Goal: Information Seeking & Learning: Learn about a topic

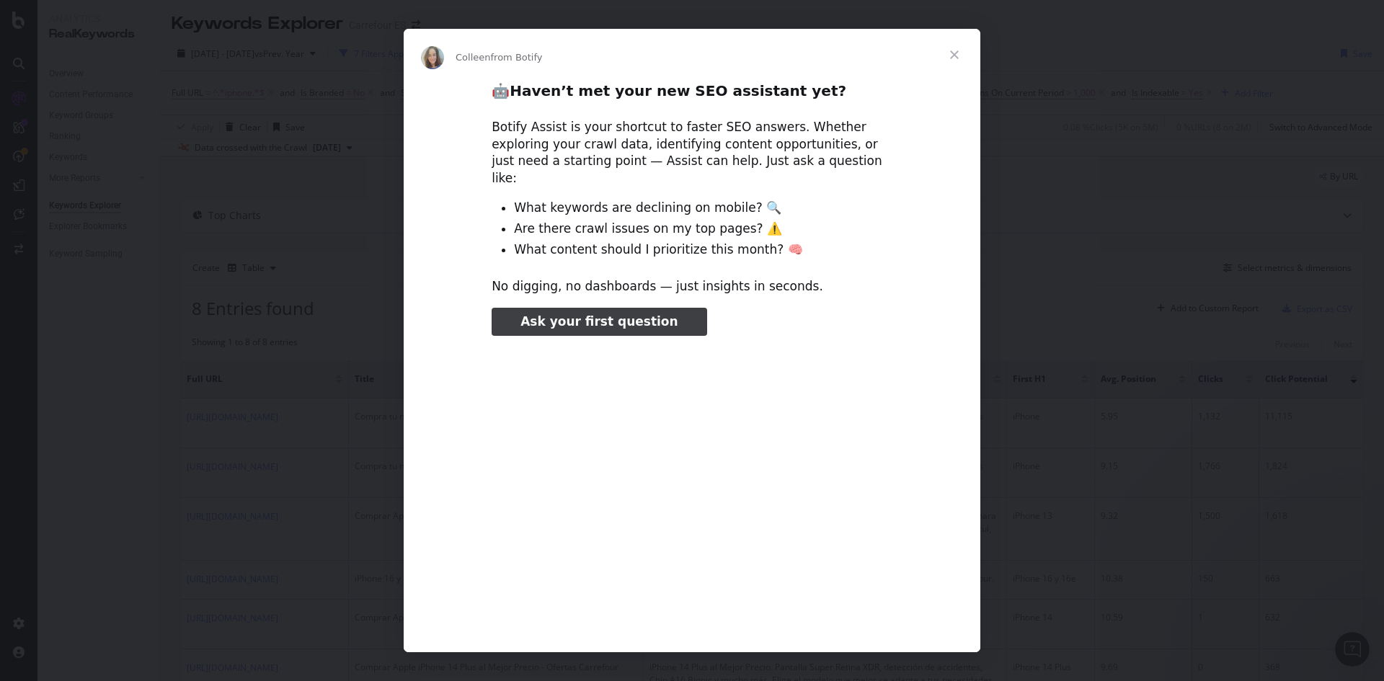
type input "69614"
click at [950, 53] on span "Close" at bounding box center [954, 55] width 52 height 52
